Goal: Task Accomplishment & Management: Use online tool/utility

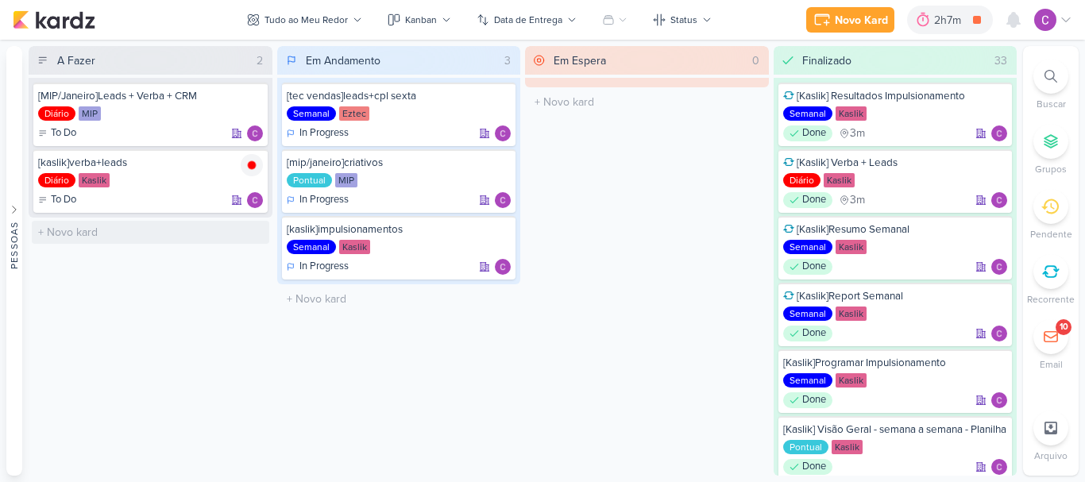
drag, startPoint x: 151, startPoint y: 261, endPoint x: 175, endPoint y: 221, distance: 46.3
click at [151, 256] on div "A Fazer 2 [MIP/Janeiro]Leads + Verba + CRM Diário MIP To Do" at bounding box center [151, 261] width 244 height 430
click at [252, 167] on icon at bounding box center [252, 165] width 8 height 8
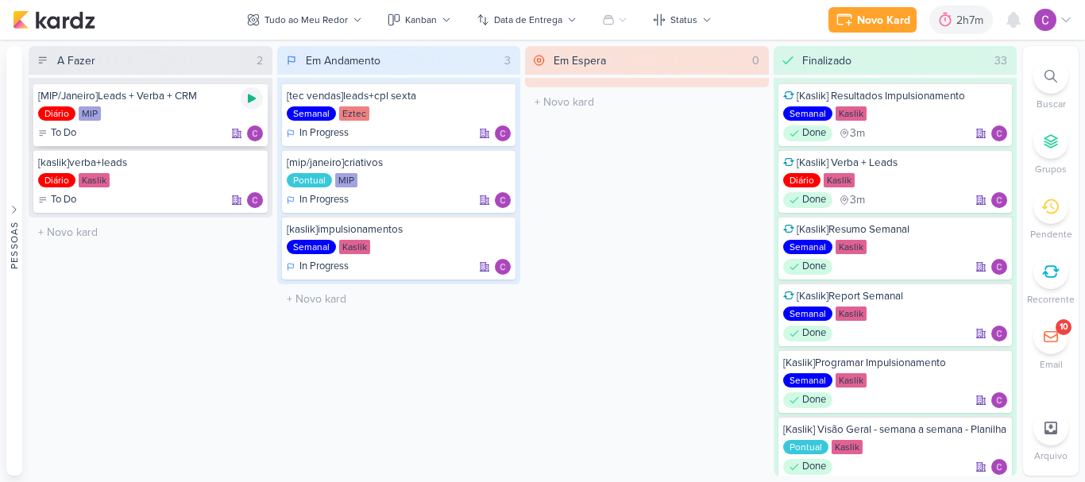
click at [255, 99] on icon at bounding box center [252, 99] width 8 height 9
click at [255, 99] on icon at bounding box center [252, 99] width 8 height 8
click at [954, 18] on div at bounding box center [945, 19] width 22 height 25
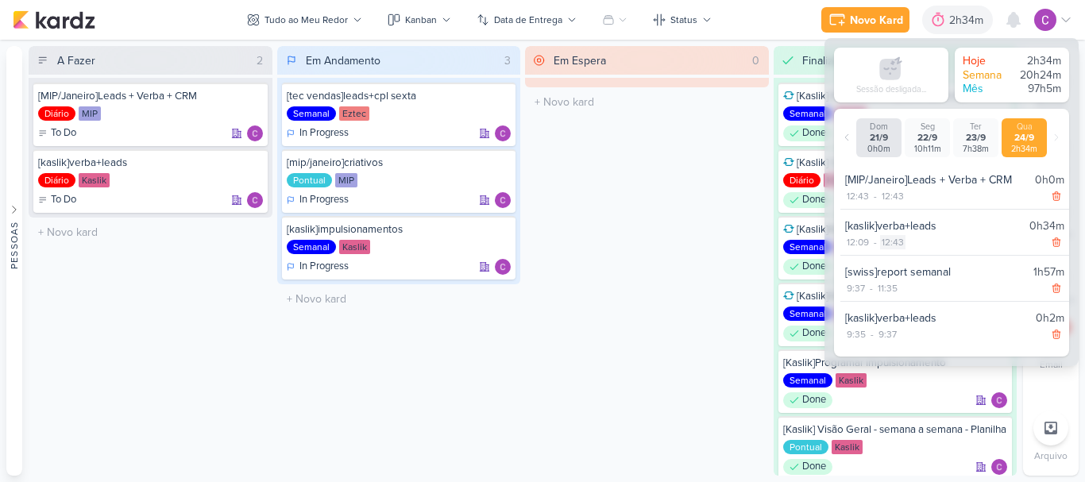
click at [892, 244] on div "12:43" at bounding box center [892, 242] width 25 height 14
select select "12"
click at [920, 261] on select "00 01 02 03 04 05 06 07 08 09 10 11 12 13 14 15 16 17 18 19 20 21 22 23 24 25 2…" at bounding box center [920, 262] width 22 height 19
click at [918, 267] on select "00 01 02 03 04 05 06 07 08 09 10 11 12 13 14 15 16 17 18 19 20 21 22 23 24 25 2…" at bounding box center [920, 262] width 22 height 19
click at [909, 253] on select "00 01 02 03 04 05 06 07 08 09 10 11 12 13 14 15 16 17 18 19 20 21 22 23 24 25 2…" at bounding box center [920, 262] width 22 height 19
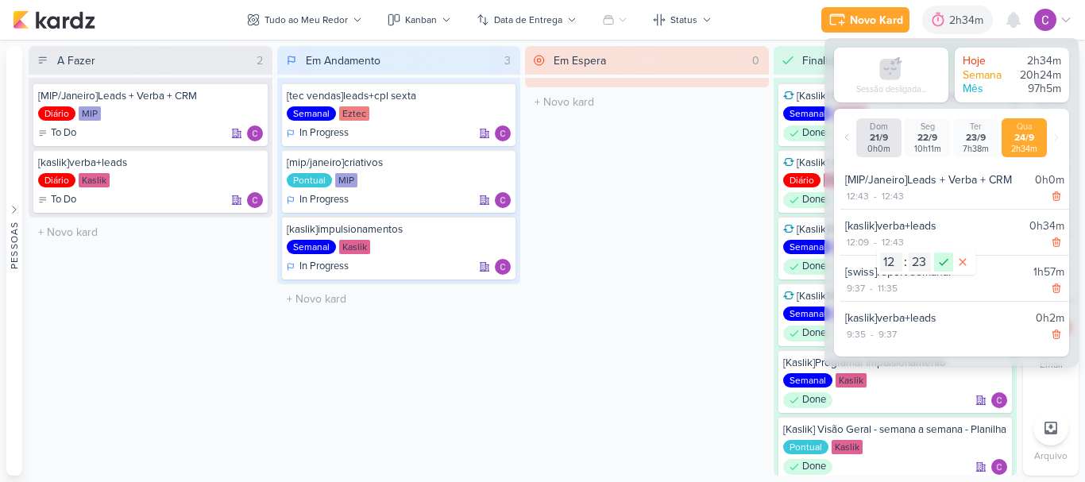
click at [944, 262] on icon at bounding box center [943, 262] width 19 height 19
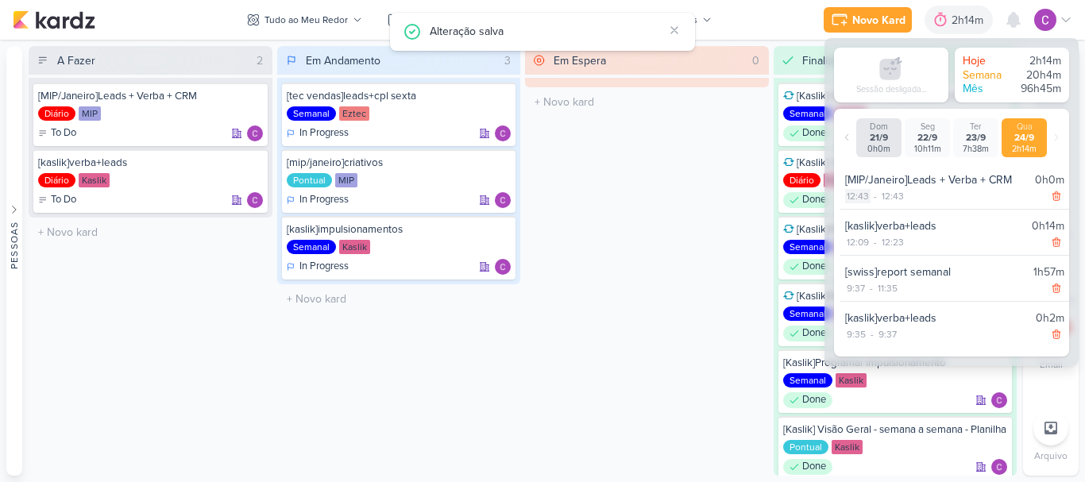
click at [863, 194] on div "12:43" at bounding box center [857, 196] width 25 height 14
click at [888, 217] on select "00 01 02 03 04 05 06 07 08 09 10 11 12 13 14 15 16 17 18 19 20 21 22 23 24 25 2…" at bounding box center [885, 216] width 22 height 19
select select "24"
click at [874, 207] on select "00 01 02 03 04 05 06 07 08 09 10 11 12 13 14 15 16 17 18 19 20 21 22 23 24 25 2…" at bounding box center [885, 216] width 22 height 19
click at [908, 223] on icon at bounding box center [908, 216] width 19 height 19
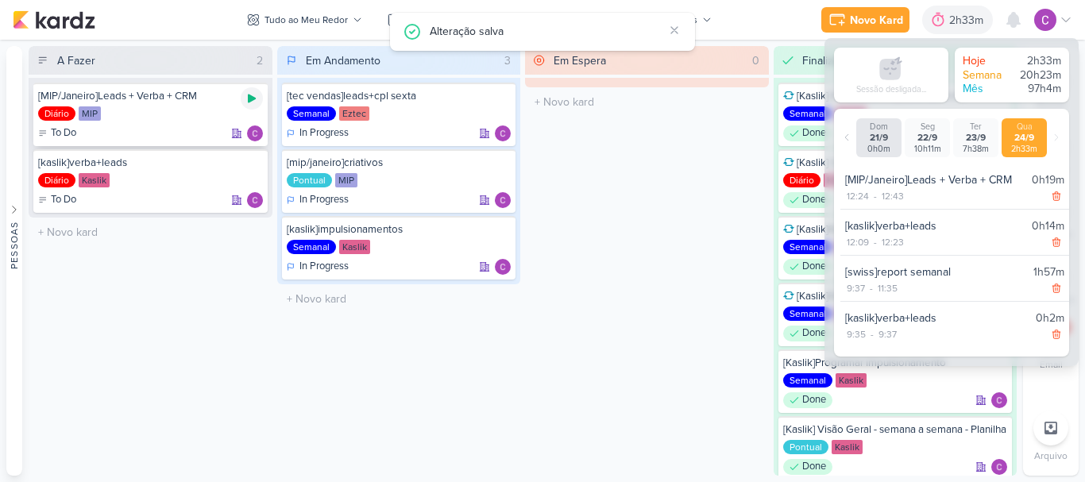
click at [249, 98] on icon at bounding box center [252, 99] width 8 height 9
click at [939, 7] on div "2h33m" at bounding box center [946, 20] width 93 height 29
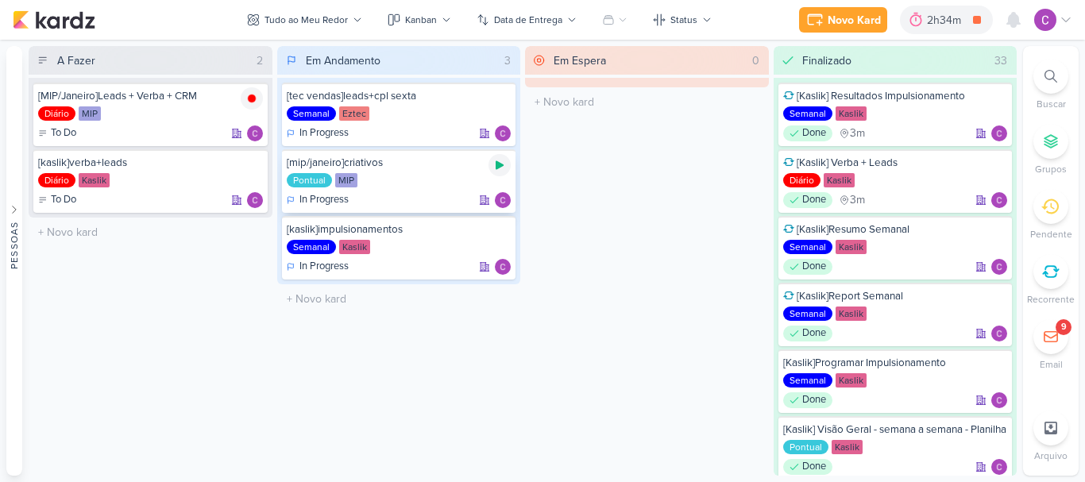
click at [499, 164] on icon at bounding box center [500, 165] width 8 height 9
